Goal: Find specific page/section: Find specific page/section

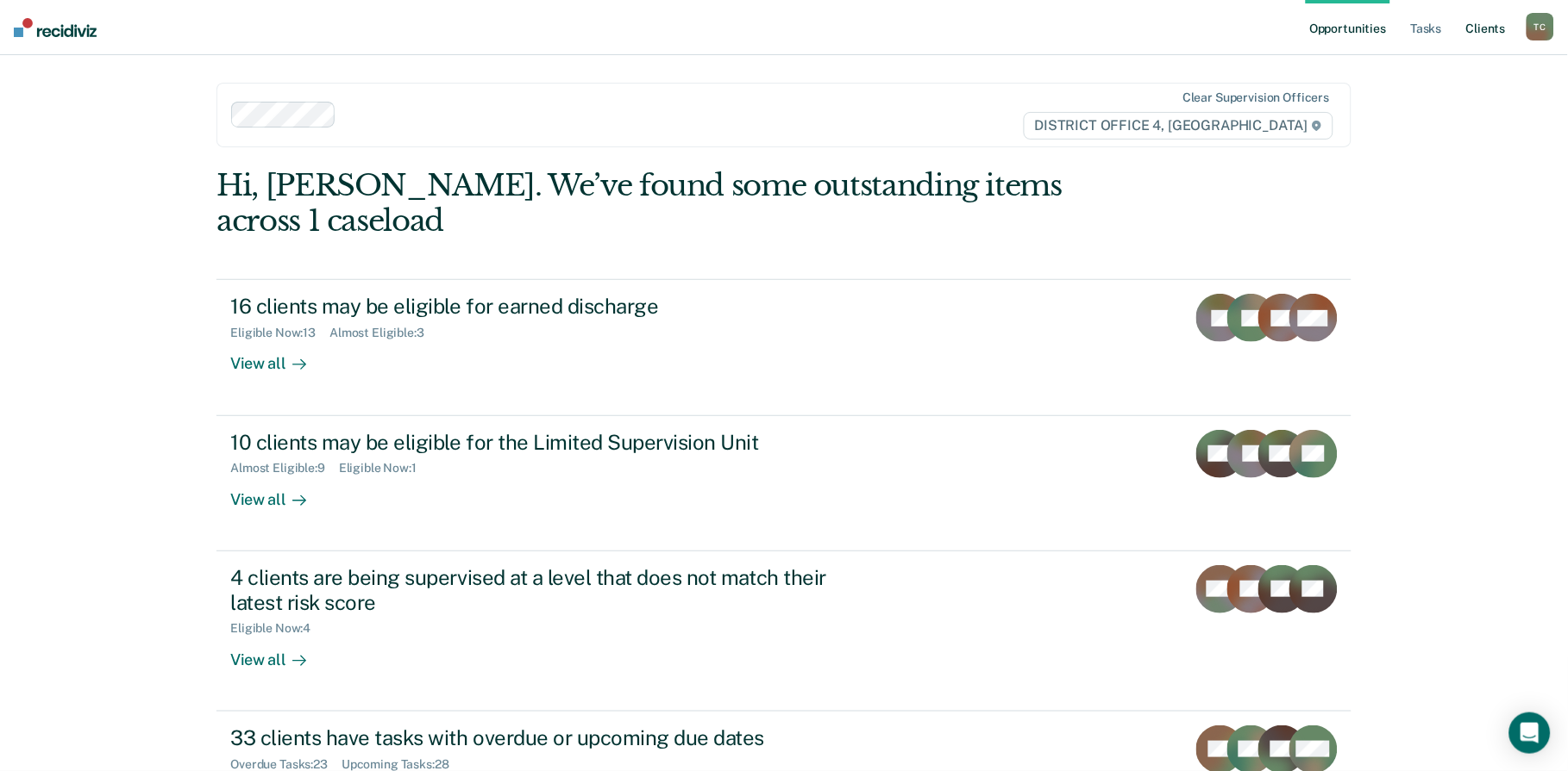
click at [1494, 21] on link "Client s" at bounding box center [1486, 28] width 47 height 56
